Goal: Information Seeking & Learning: Learn about a topic

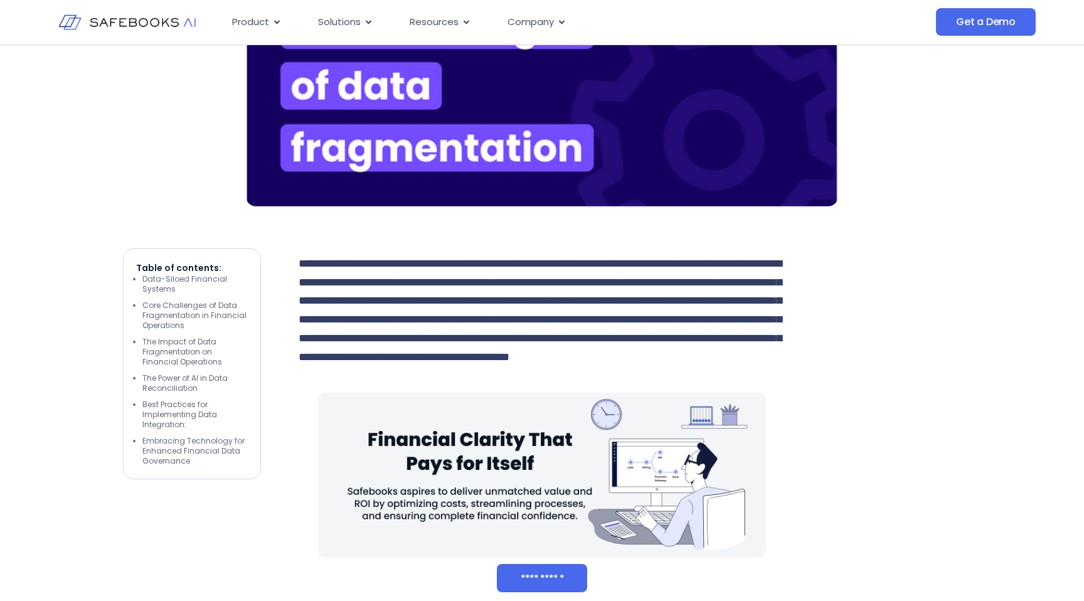
scroll to position [493, 0]
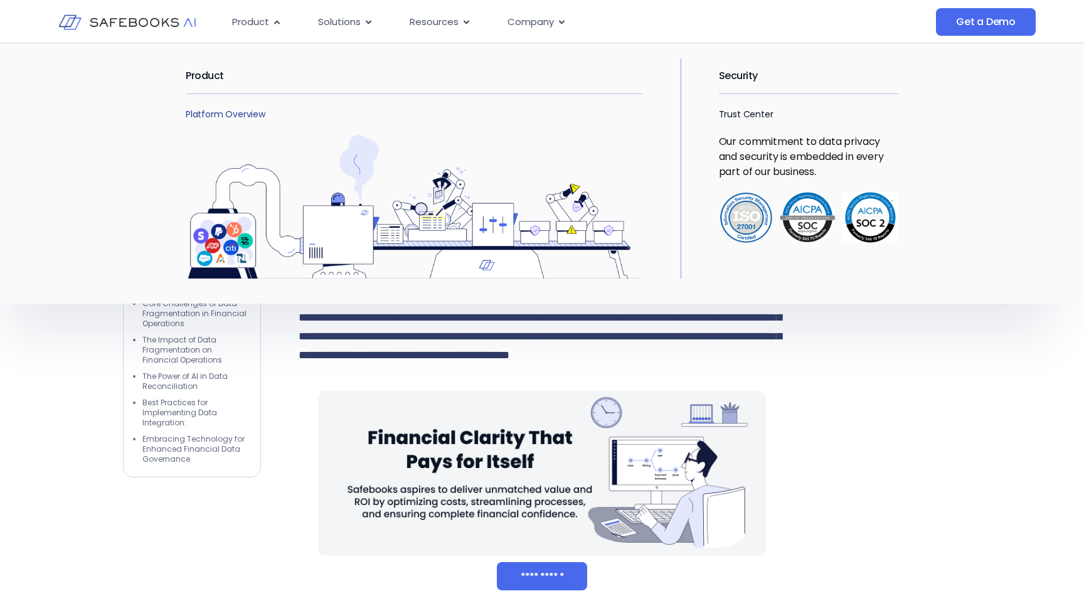
click at [228, 114] on link "Platform Overview" at bounding box center [226, 114] width 80 height 13
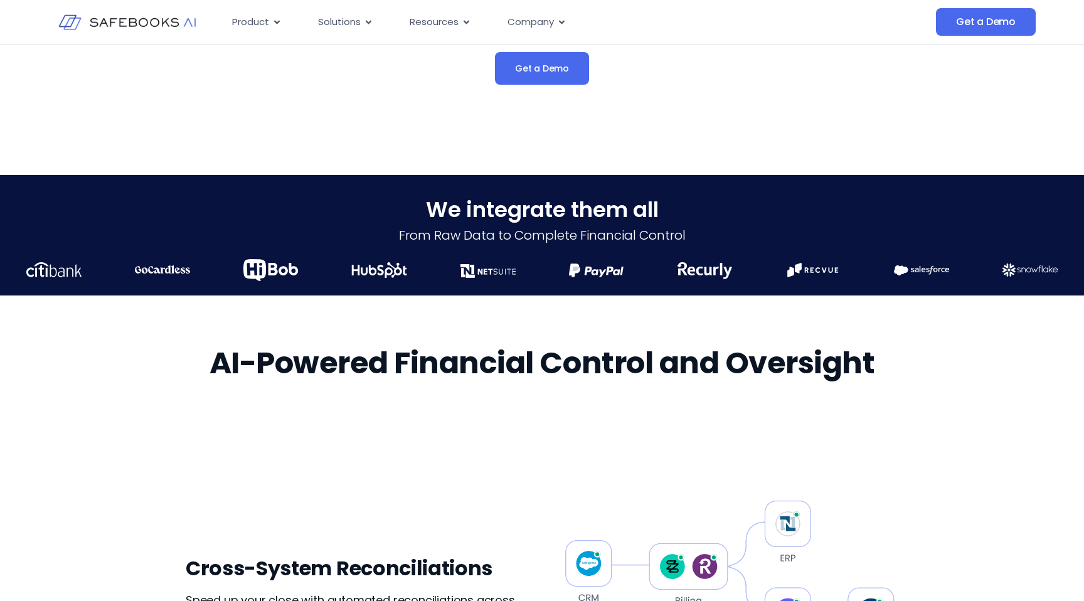
scroll to position [328, 0]
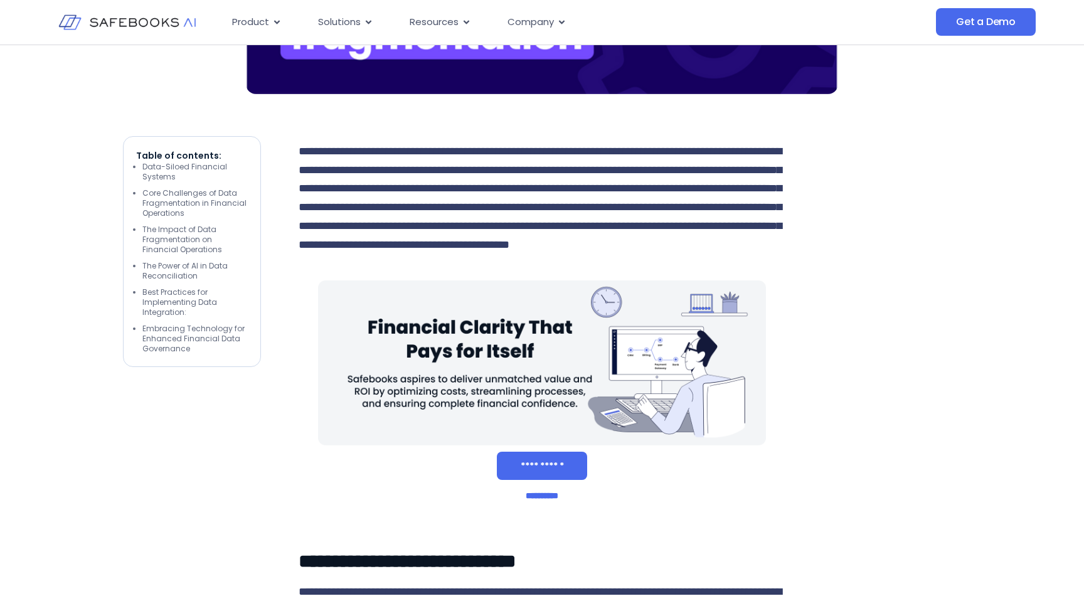
scroll to position [594, 0]
